Goal: Task Accomplishment & Management: Manage account settings

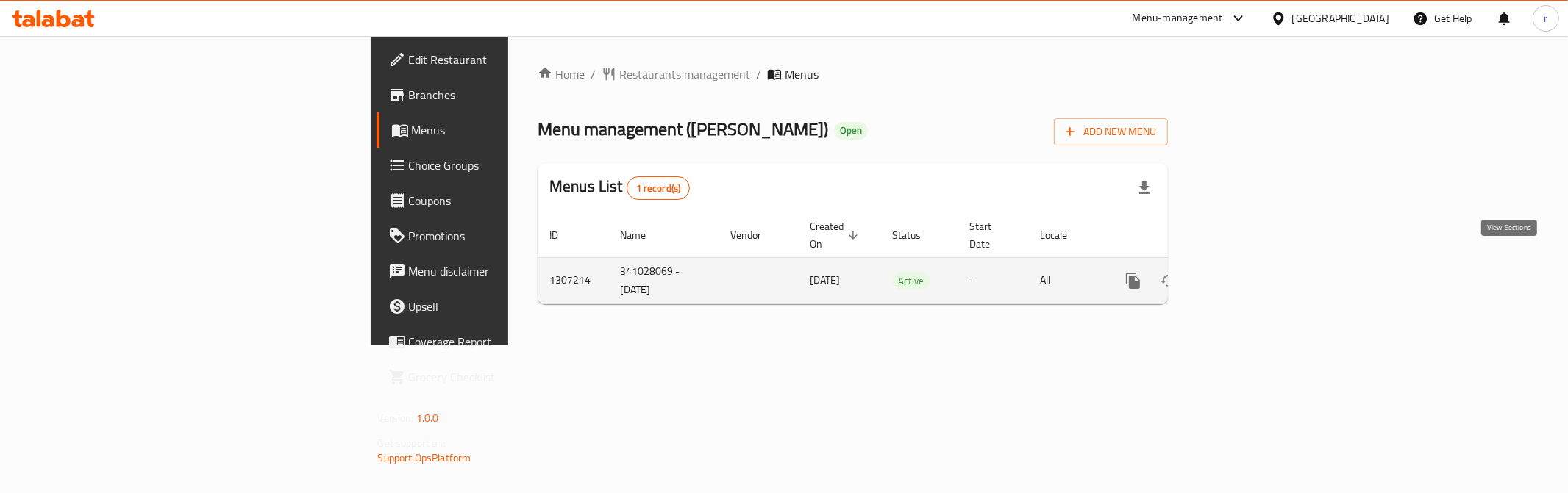
click at [1248, 272] on icon "enhanced table" at bounding box center [1239, 281] width 18 height 17
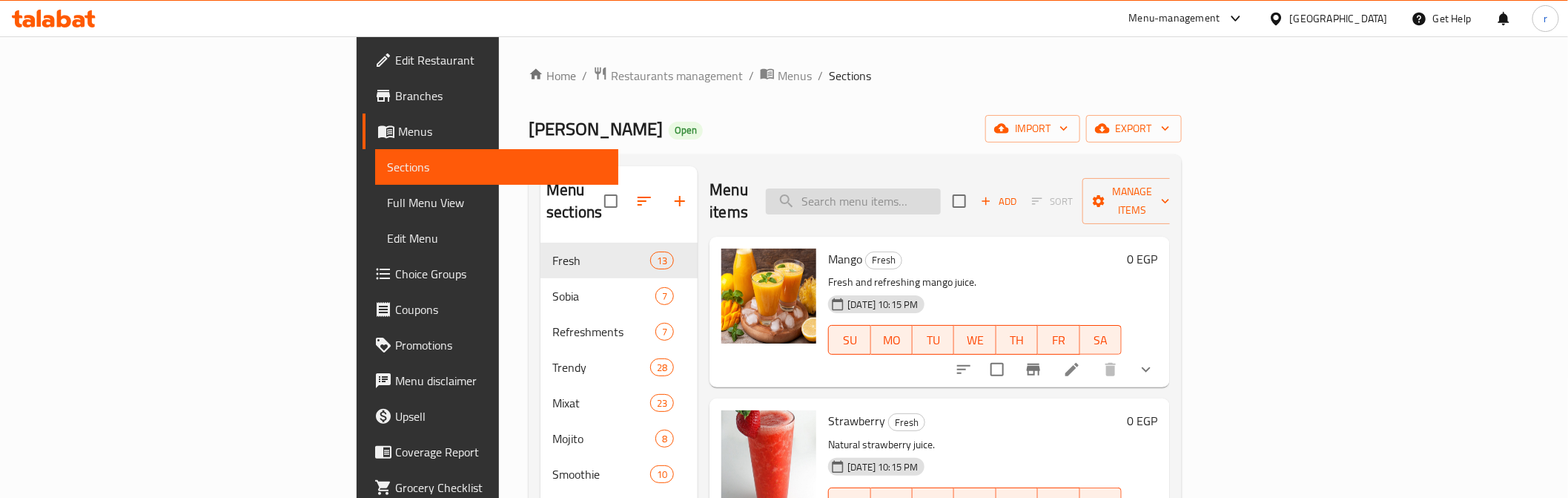
click at [941, 193] on input "search" at bounding box center [853, 202] width 175 height 26
paste input "Ice Cream"
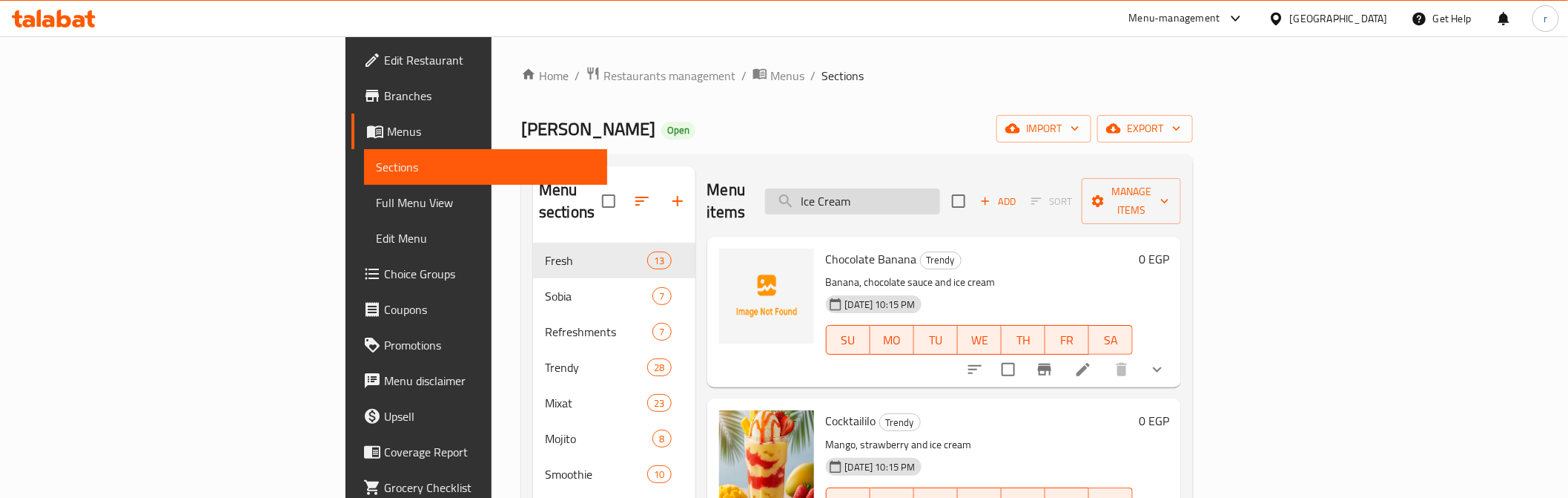
click at [940, 190] on input "Ice Cream" at bounding box center [853, 202] width 175 height 26
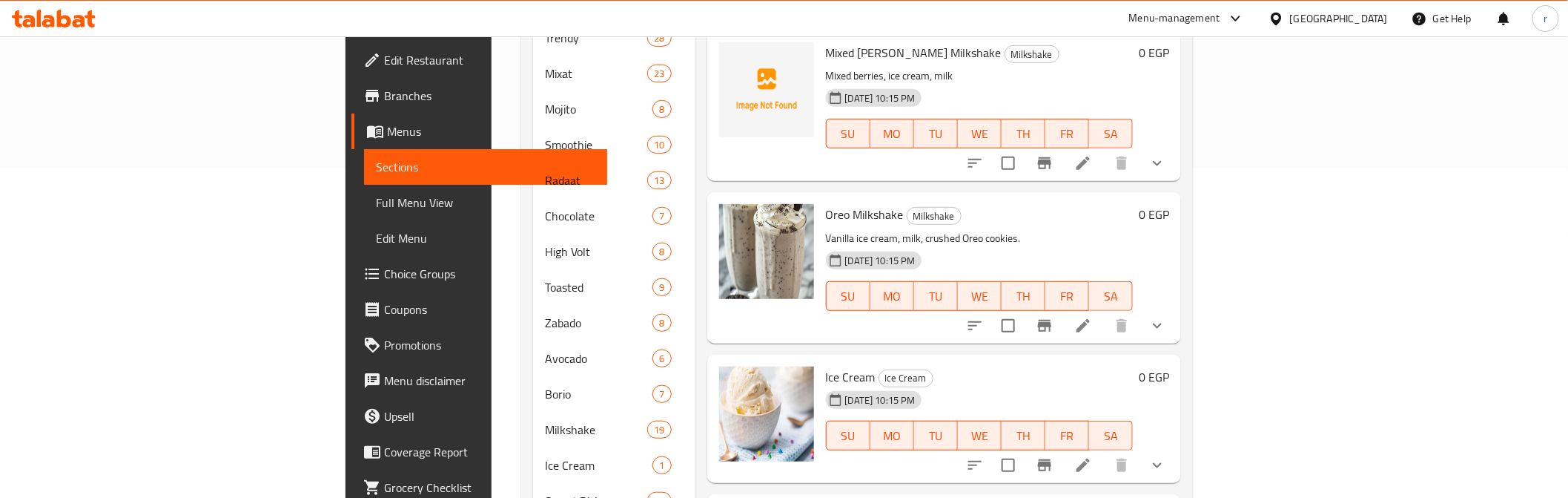
scroll to position [2391, 0]
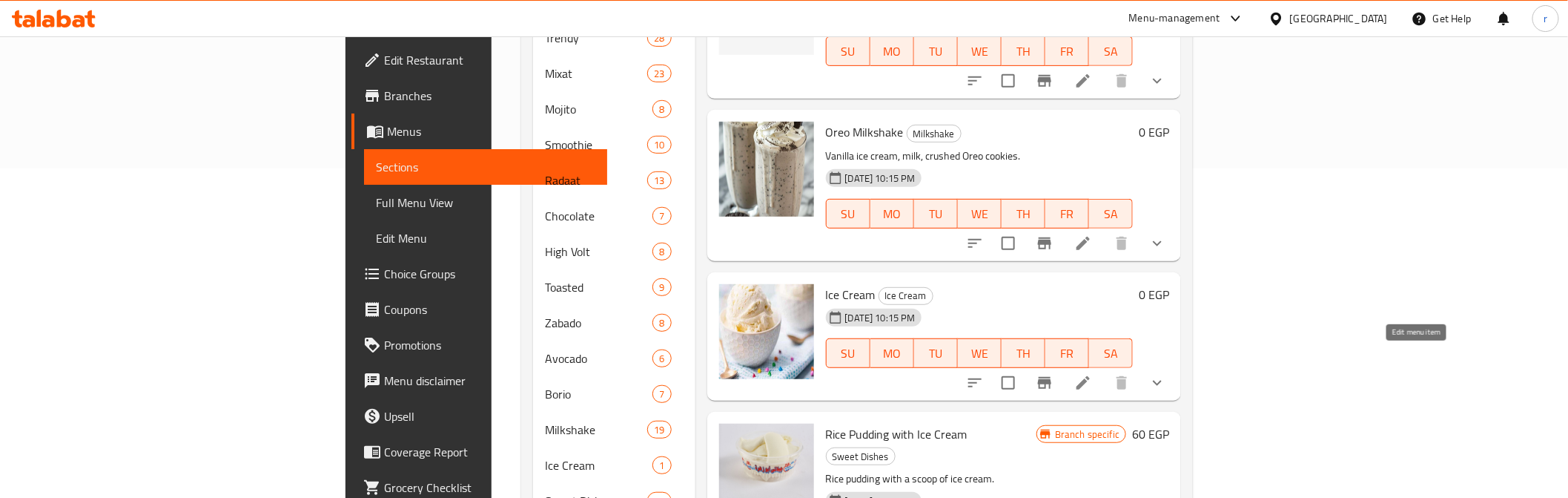
type input "Ice Cream"
click at [1092, 374] on icon at bounding box center [1083, 383] width 18 height 18
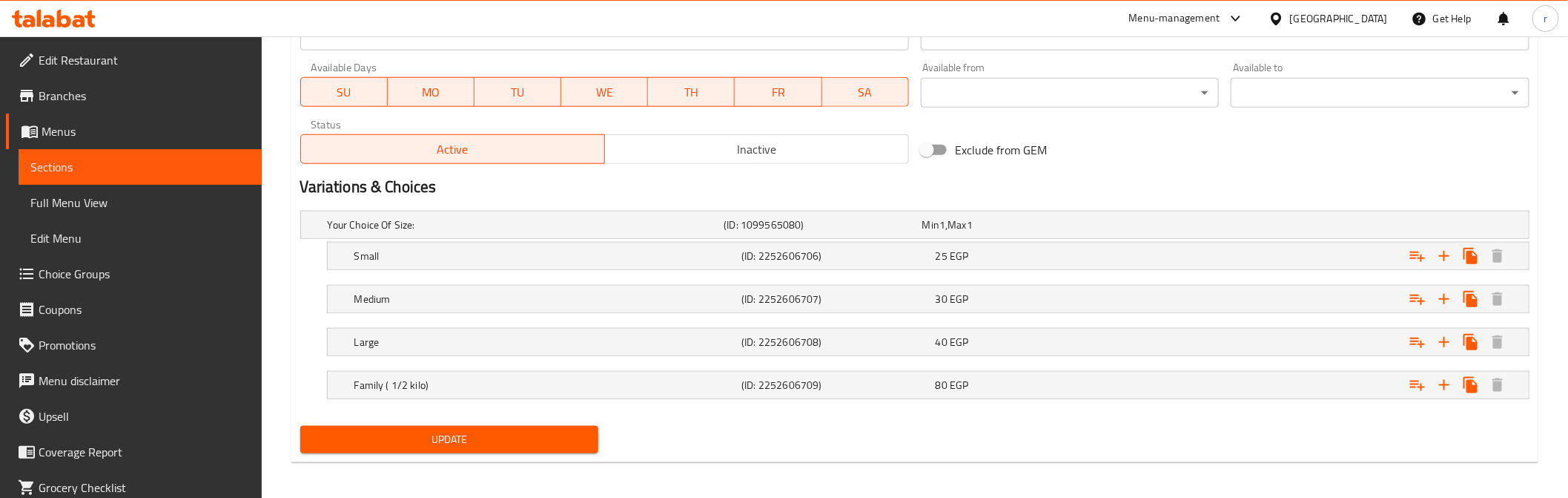
scroll to position [692, 0]
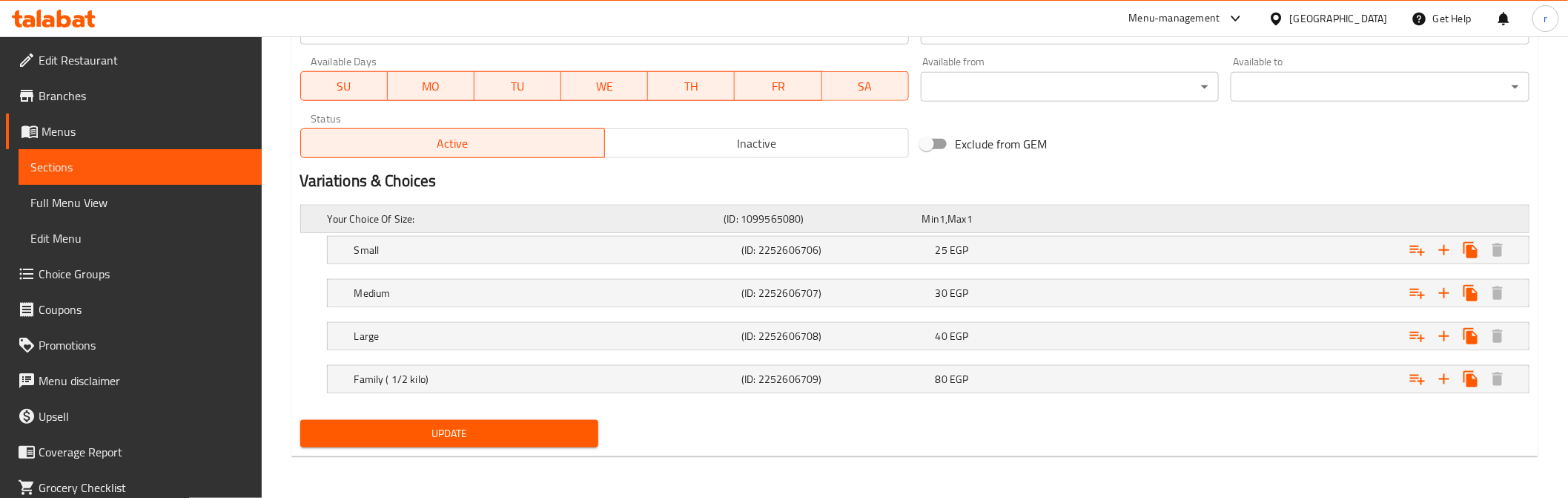
click at [537, 213] on h5 "Your Choice Of Size:" at bounding box center [522, 218] width 391 height 14
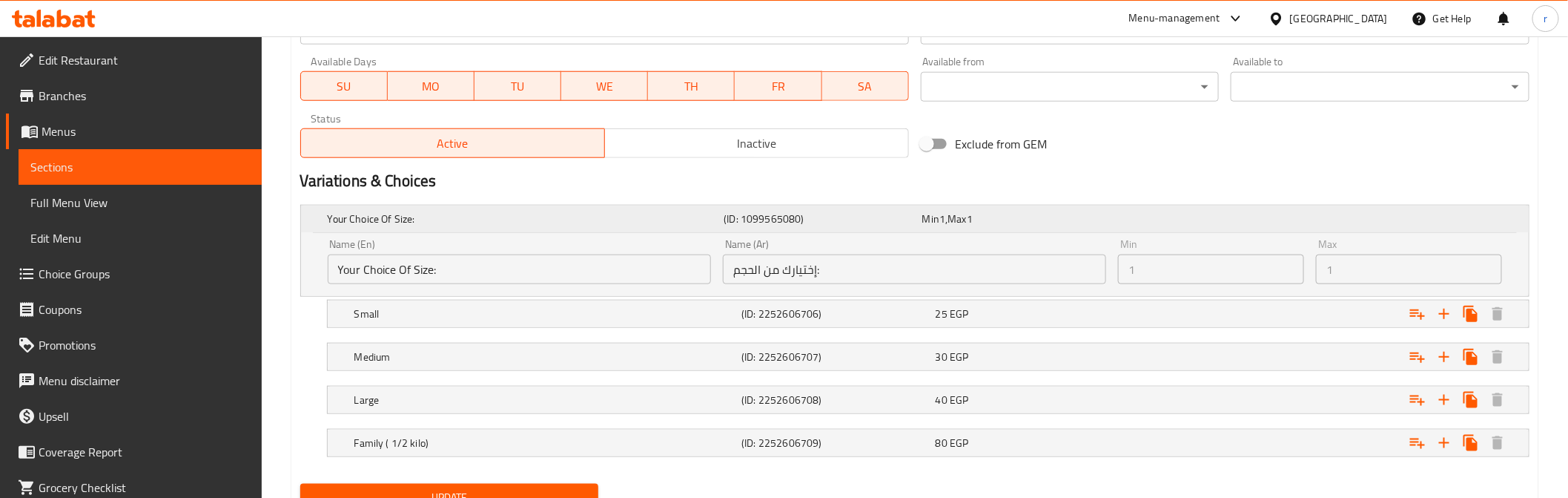
click at [537, 213] on h5 "Your Choice Of Size:" at bounding box center [522, 218] width 391 height 14
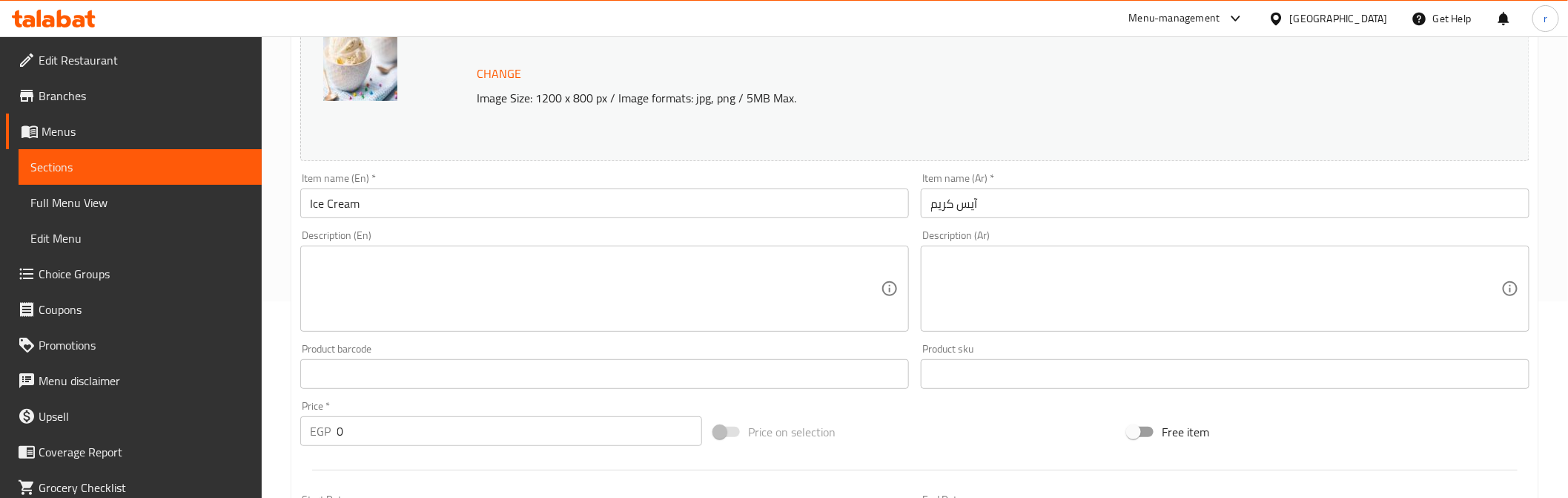
scroll to position [0, 0]
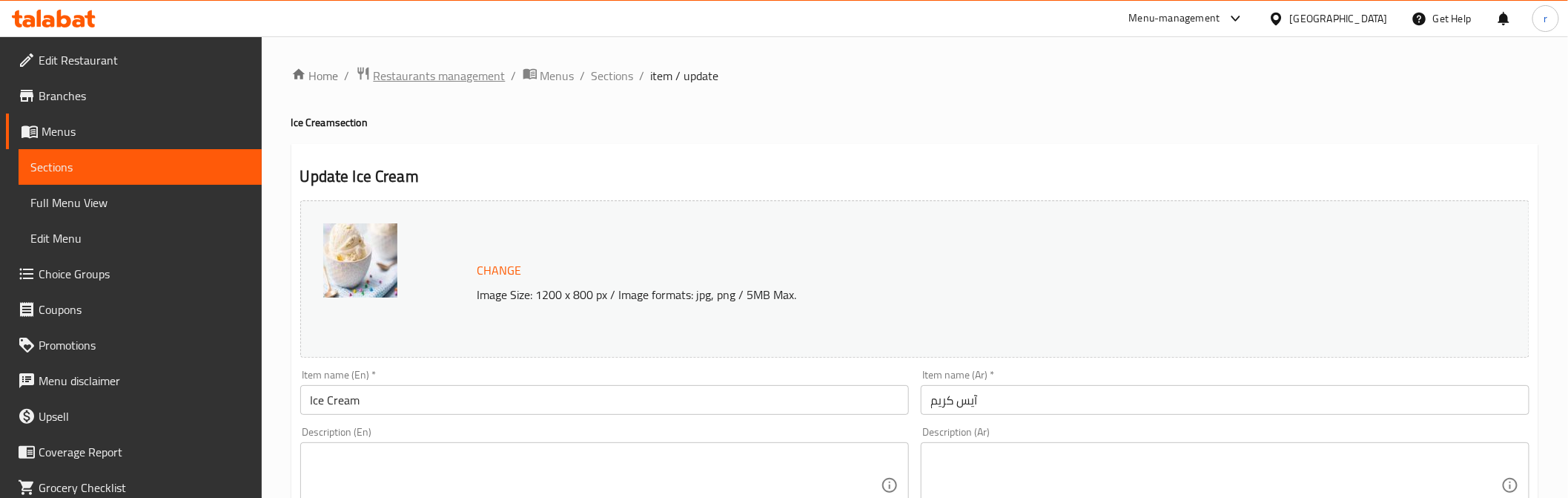
click at [464, 80] on span "Restaurants management" at bounding box center [440, 76] width 132 height 18
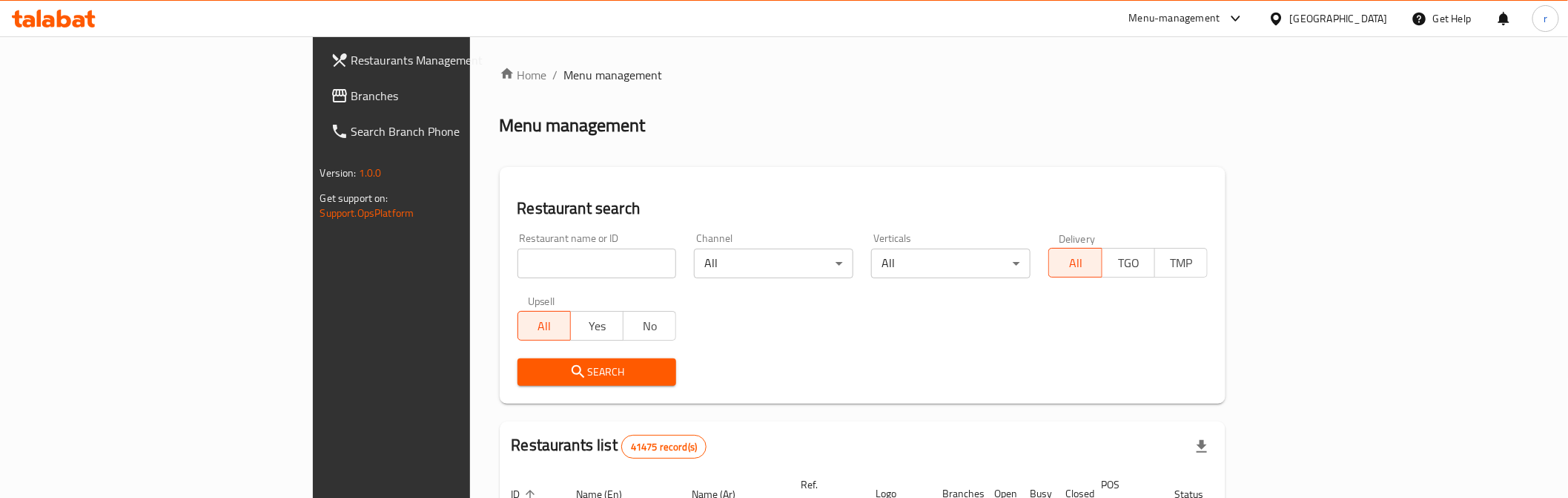
click at [351, 92] on span "Branches" at bounding box center [457, 96] width 211 height 18
